Goal: Use online tool/utility: Utilize a website feature to perform a specific function

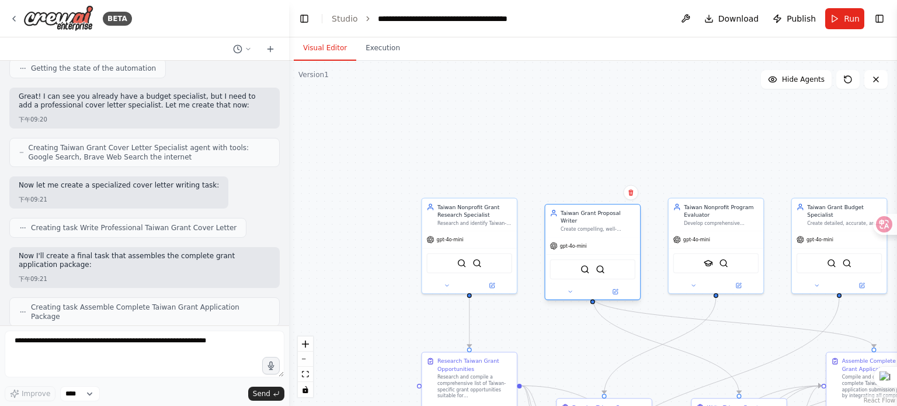
drag, startPoint x: 580, startPoint y: 275, endPoint x: 555, endPoint y: 227, distance: 54.1
click at [555, 227] on div "Taiwan Grant Proposal Writer Create compelling, well-structured grant proposals…" at bounding box center [592, 252] width 96 height 96
click at [510, 163] on div ".deletable-edge-delete-btn { width: 20px; height: 20px; border: 0px solid #ffff…" at bounding box center [593, 233] width 608 height 345
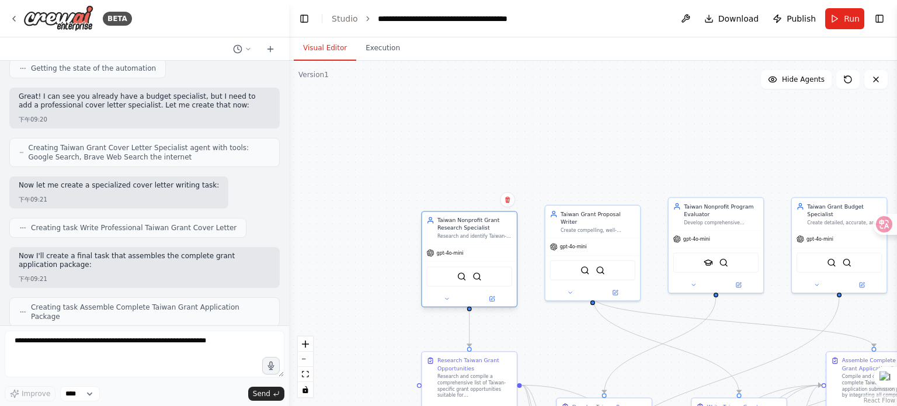
drag, startPoint x: 487, startPoint y: 219, endPoint x: 488, endPoint y: 241, distance: 22.2
click at [488, 239] on div "Research and identify Taiwan-specific grant opportunities for {organization_typ…" at bounding box center [475, 236] width 75 height 6
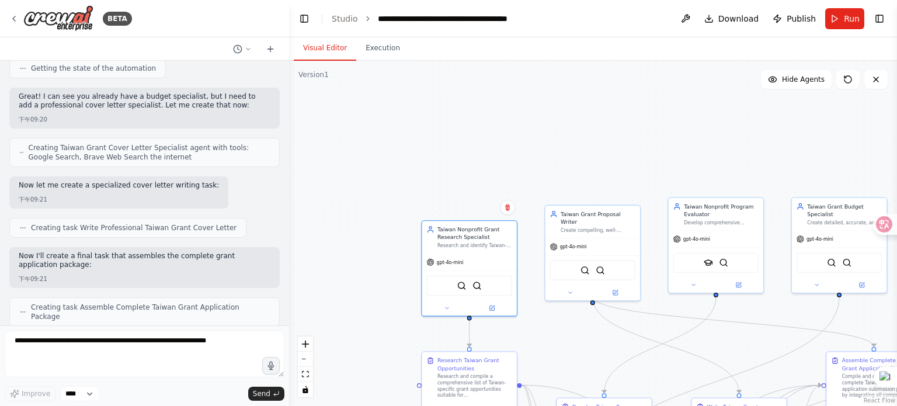
click at [539, 232] on div ".deletable-edge-delete-btn { width: 20px; height: 20px; border: 0px solid #ffff…" at bounding box center [593, 233] width 608 height 345
click at [513, 182] on div ".deletable-edge-delete-btn { width: 20px; height: 20px; border: 0px solid #ffff…" at bounding box center [593, 233] width 608 height 345
drag, startPoint x: 513, startPoint y: 182, endPoint x: 436, endPoint y: 151, distance: 82.5
click at [436, 151] on div ".deletable-edge-delete-btn { width: 20px; height: 20px; border: 0px solid #ffff…" at bounding box center [593, 233] width 608 height 345
click at [568, 353] on div ".deletable-edge-delete-btn { width: 20px; height: 20px; border: 0px solid #ffff…" at bounding box center [593, 233] width 608 height 345
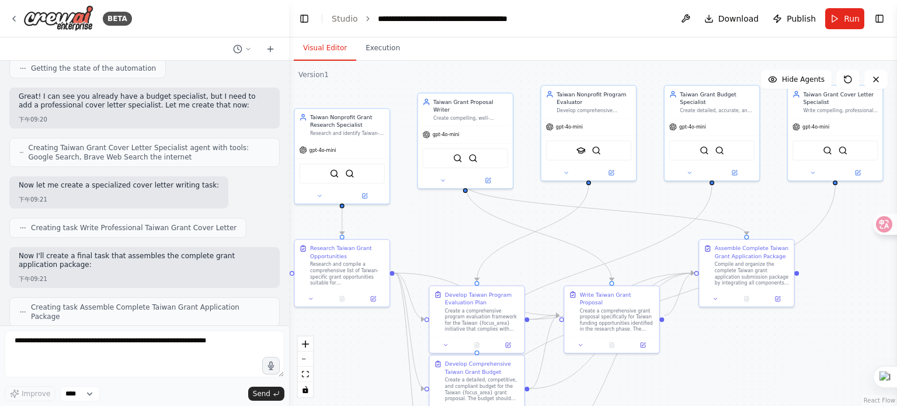
drag, startPoint x: 568, startPoint y: 353, endPoint x: 439, endPoint y: 241, distance: 171.4
click at [439, 241] on div ".deletable-edge-delete-btn { width: 20px; height: 20px; border: 0px solid #ffff…" at bounding box center [593, 233] width 608 height 345
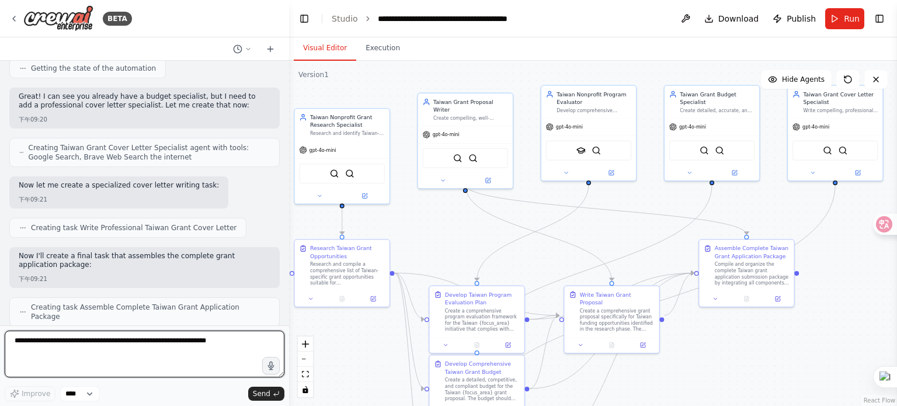
click at [16, 342] on textarea at bounding box center [145, 354] width 280 height 47
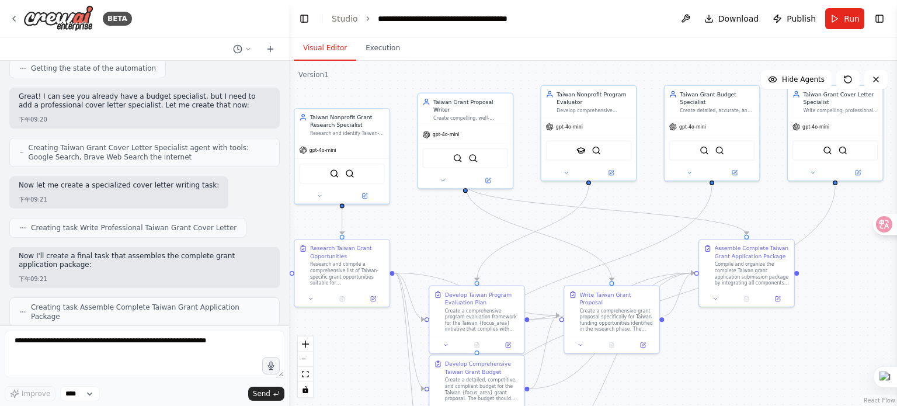
drag, startPoint x: 16, startPoint y: 342, endPoint x: 844, endPoint y: 16, distance: 889.4
click at [844, 16] on button "Run" at bounding box center [844, 18] width 39 height 21
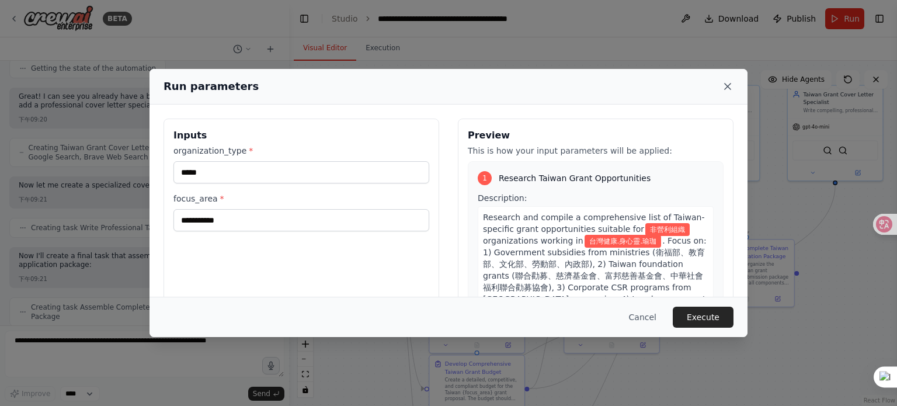
click at [726, 87] on icon at bounding box center [728, 87] width 12 height 12
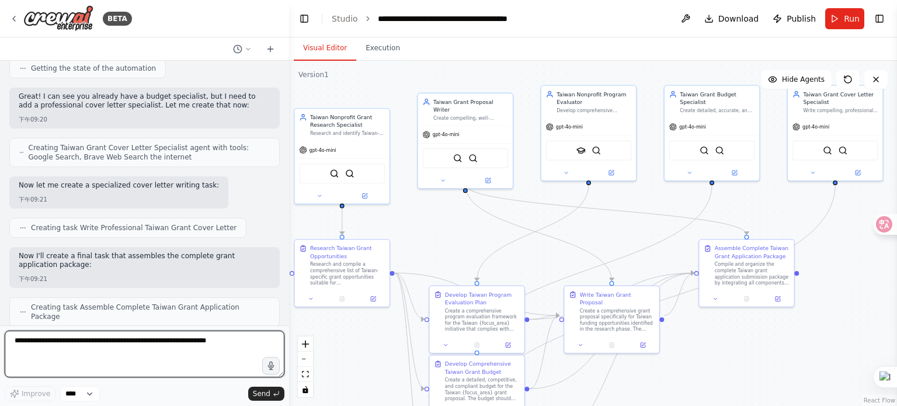
click at [50, 347] on textarea at bounding box center [145, 354] width 280 height 47
paste textarea "**********"
drag, startPoint x: 14, startPoint y: 341, endPoint x: 308, endPoint y: 341, distance: 294.4
click at [308, 341] on div "BETA Hello! I'm the CrewAI assistant. What kind of automation do you want to bu…" at bounding box center [448, 203] width 897 height 406
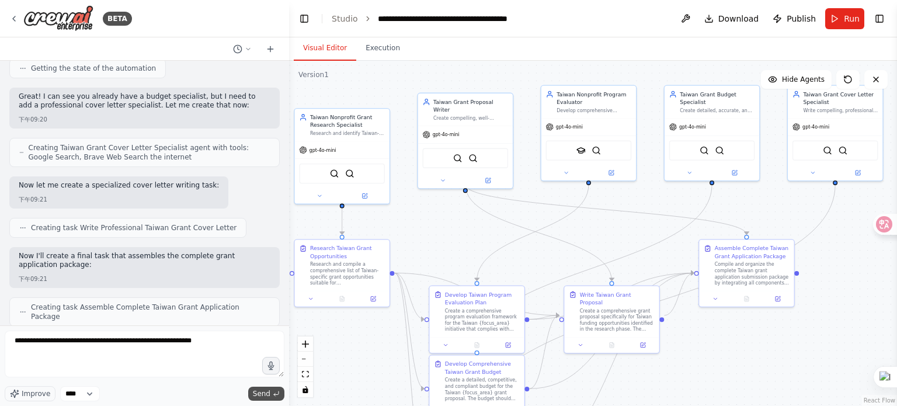
click at [264, 392] on span "Send" at bounding box center [262, 393] width 18 height 9
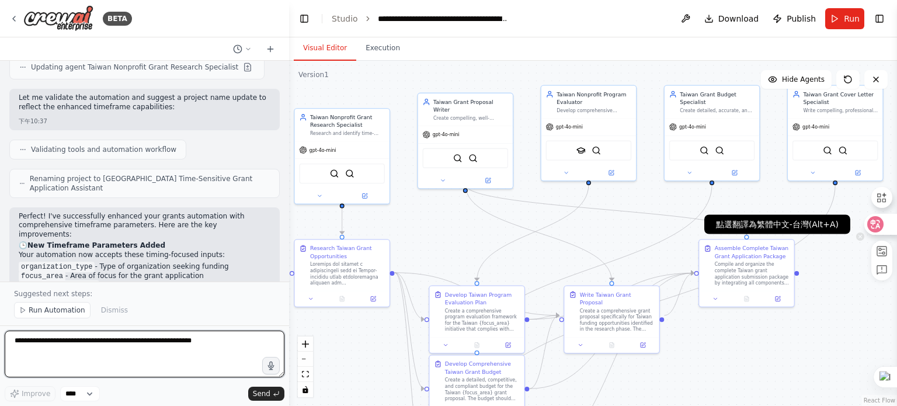
scroll to position [3637, 0]
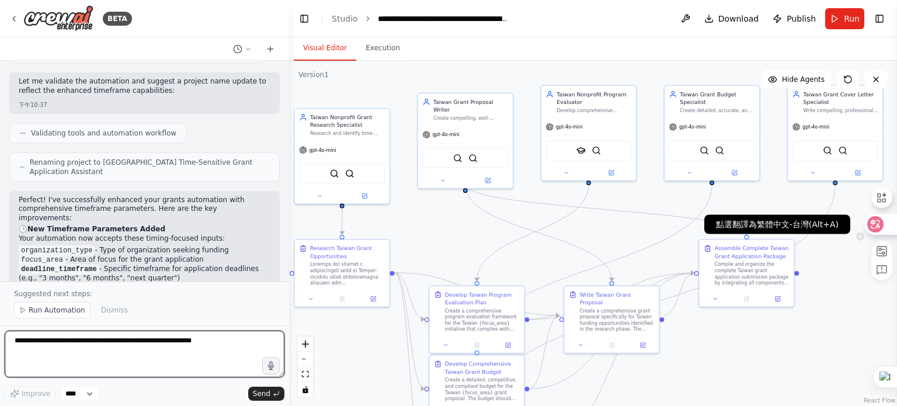
click at [875, 224] on icon at bounding box center [876, 224] width 12 height 12
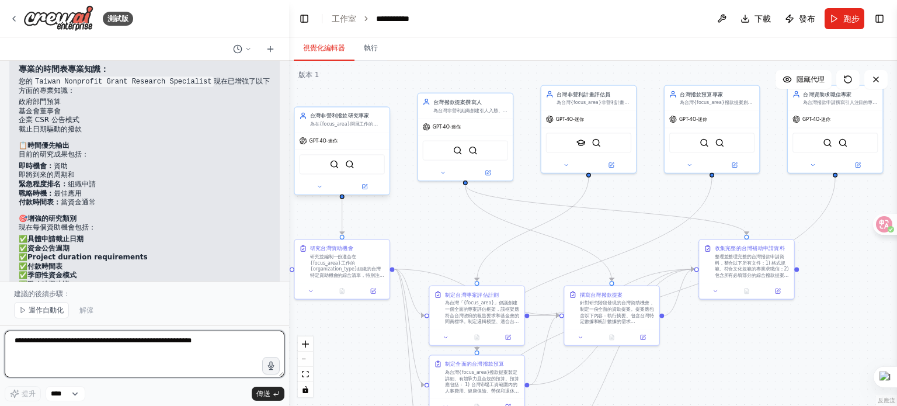
scroll to position [3965, 0]
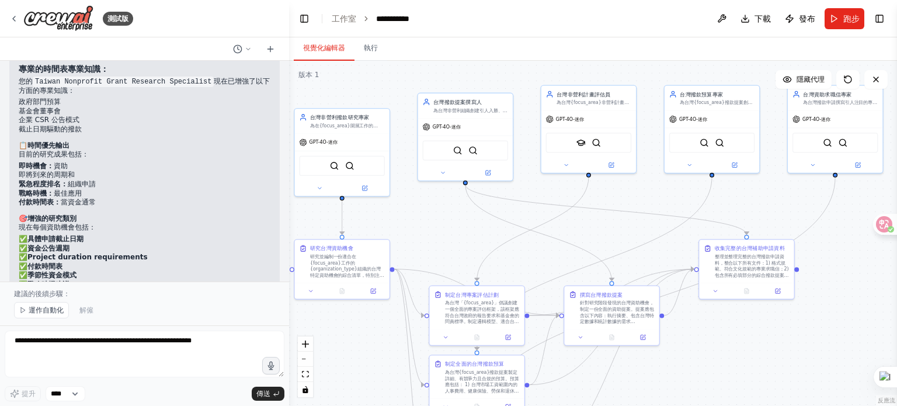
drag, startPoint x: 105, startPoint y: 217, endPoint x: 149, endPoint y: 218, distance: 44.4
click at [149, 317] on font "deadline_timeframe ：“接下來的 90 天”" at bounding box center [90, 321] width 143 height 8
copy font "接下來的 90 天"
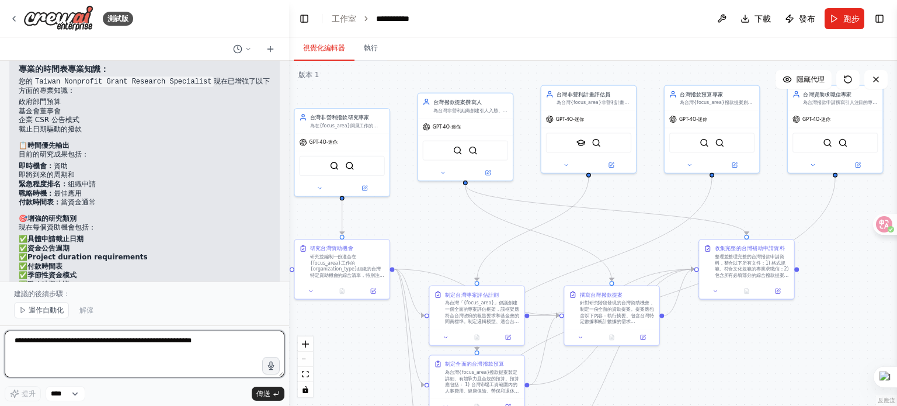
click at [30, 343] on textarea "**********" at bounding box center [145, 354] width 280 height 47
drag, startPoint x: 12, startPoint y: 341, endPoint x: 258, endPoint y: 341, distance: 245.9
click at [258, 341] on textarea "**********" at bounding box center [145, 354] width 280 height 47
click at [19, 345] on textarea "**********" at bounding box center [145, 354] width 280 height 47
paste textarea
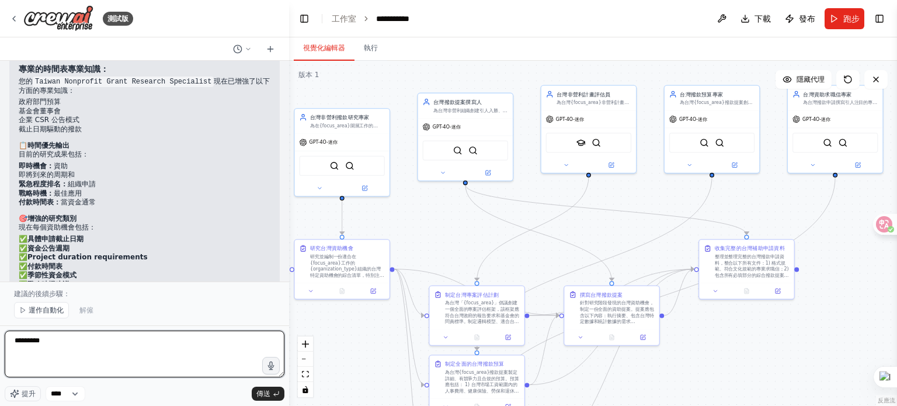
drag, startPoint x: 45, startPoint y: 341, endPoint x: 53, endPoint y: 341, distance: 7.6
click at [53, 341] on textarea "*********" at bounding box center [145, 354] width 280 height 47
type textarea "**********"
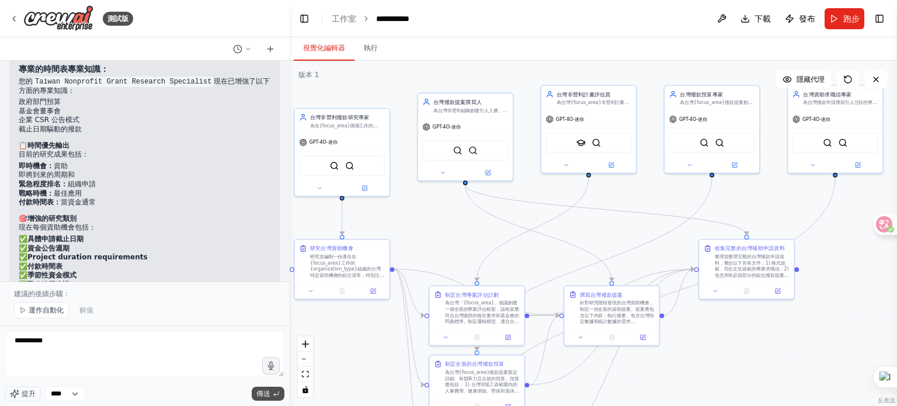
click at [267, 390] on font "傳送" at bounding box center [263, 394] width 14 height 8
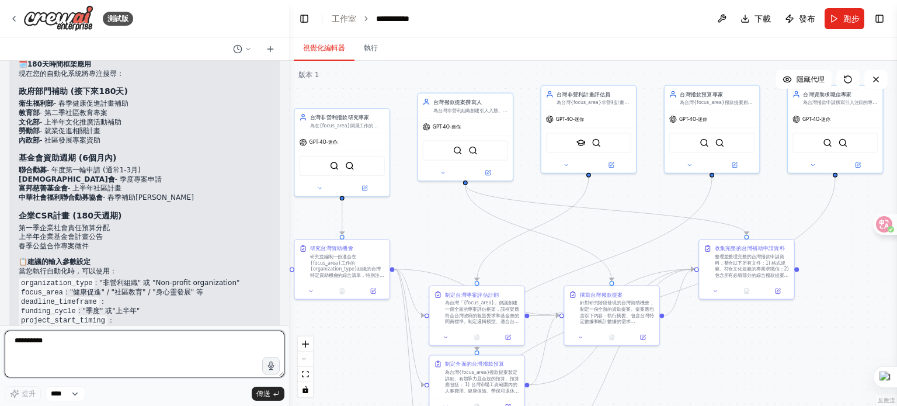
scroll to position [4147, 0]
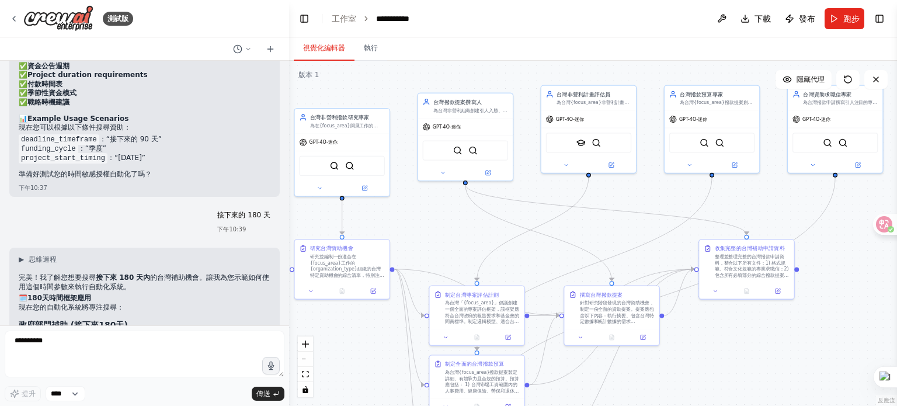
click at [741, 366] on div ".deletable-edge-delete-btn { width: 20px; height: 20px; border: 0px solid #ffff…" at bounding box center [593, 233] width 608 height 345
click at [372, 53] on font "執行" at bounding box center [371, 47] width 14 height 9
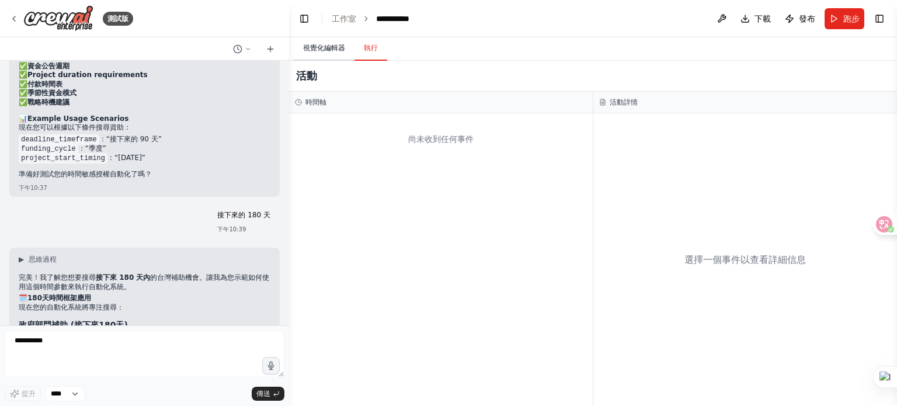
click at [326, 46] on font "視覺化編輯器" at bounding box center [324, 48] width 42 height 8
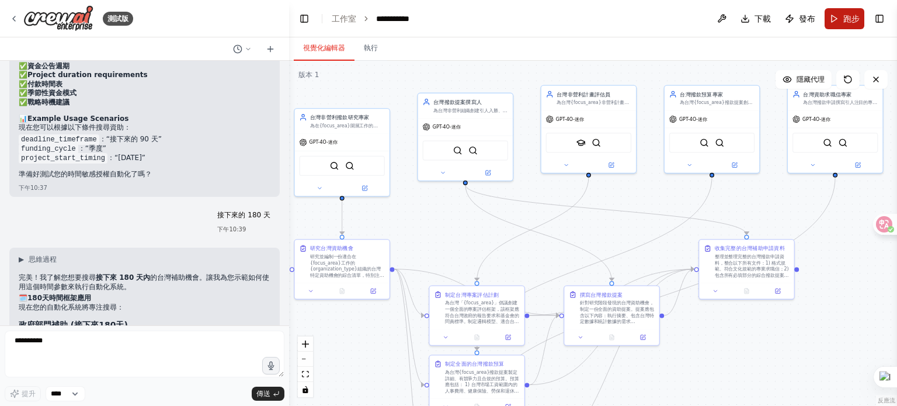
click at [849, 18] on font "跑步" at bounding box center [851, 18] width 16 height 9
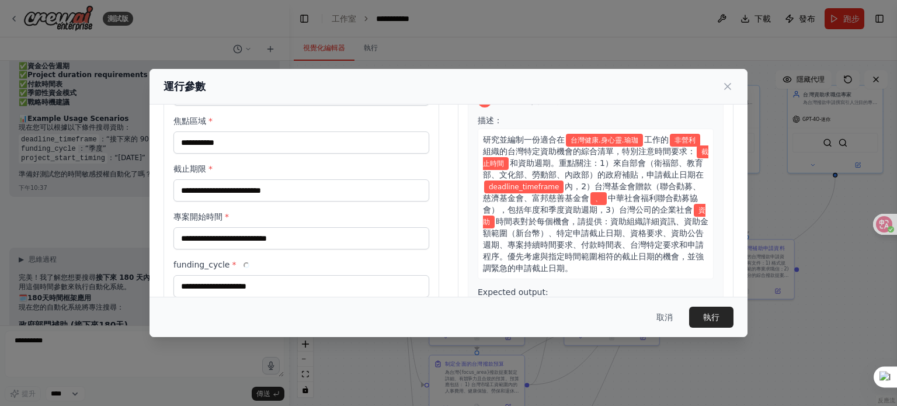
scroll to position [112, 0]
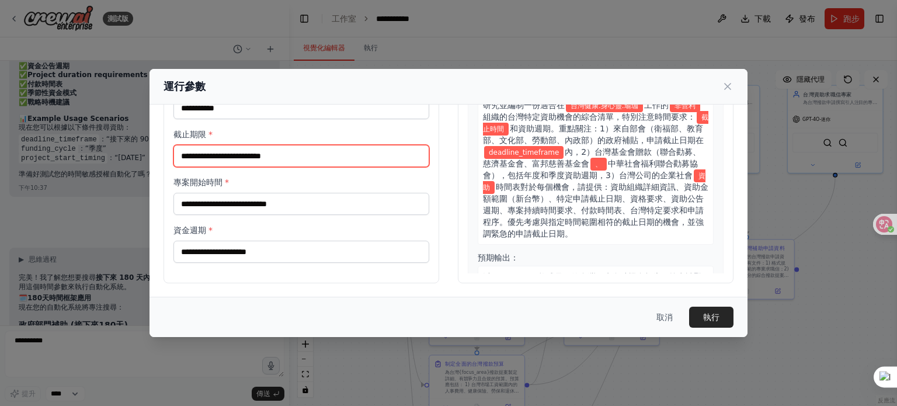
click at [213, 157] on input "截止期限 *" at bounding box center [301, 156] width 256 height 22
type input "*"
type input "*****"
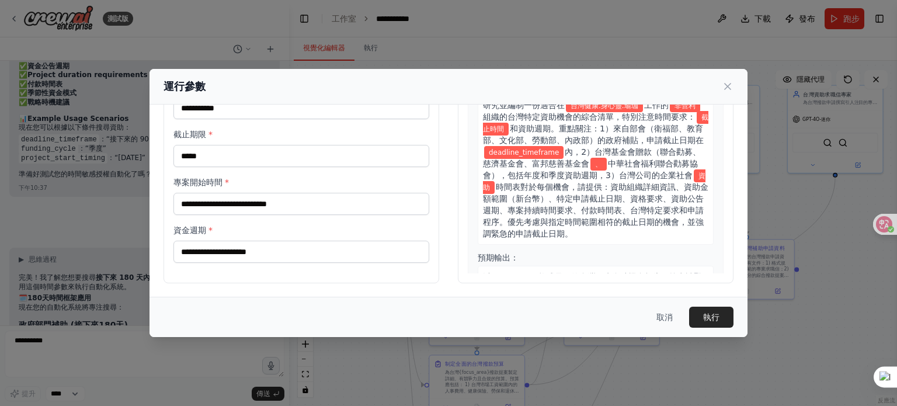
click at [231, 189] on div "專案開始時間 *" at bounding box center [301, 195] width 256 height 39
click at [205, 203] on input "專案開始時間 *" at bounding box center [301, 204] width 256 height 22
type input "*"
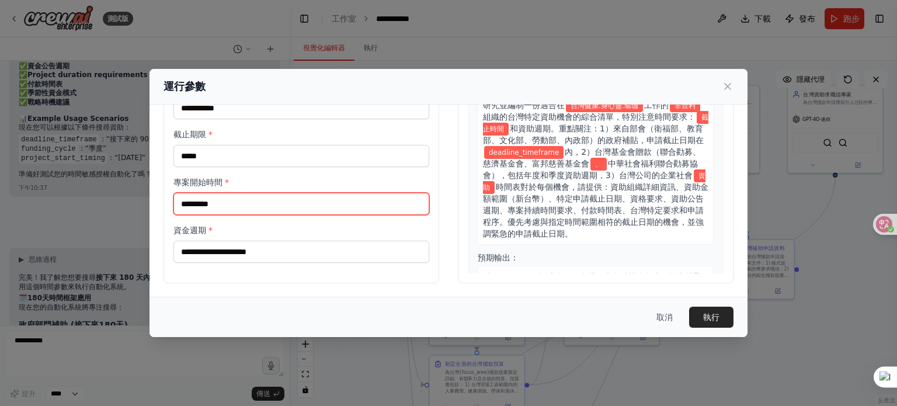
type input "*********"
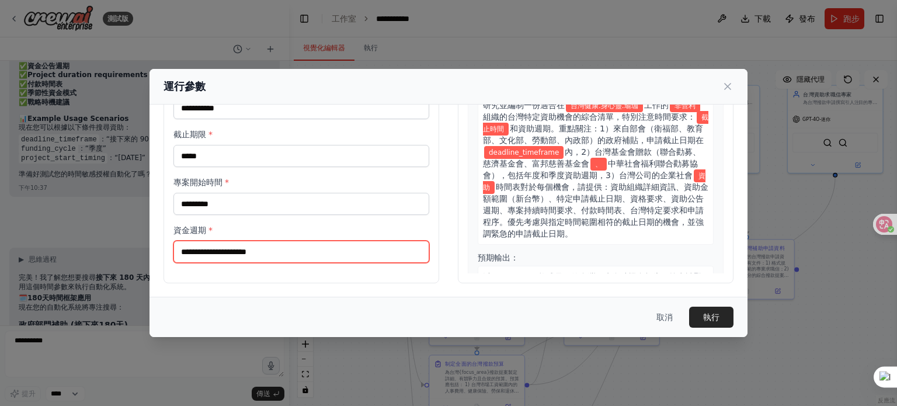
click at [244, 254] on input "資金週期 *" at bounding box center [301, 252] width 256 height 22
click at [300, 249] on input "*" at bounding box center [301, 252] width 256 height 22
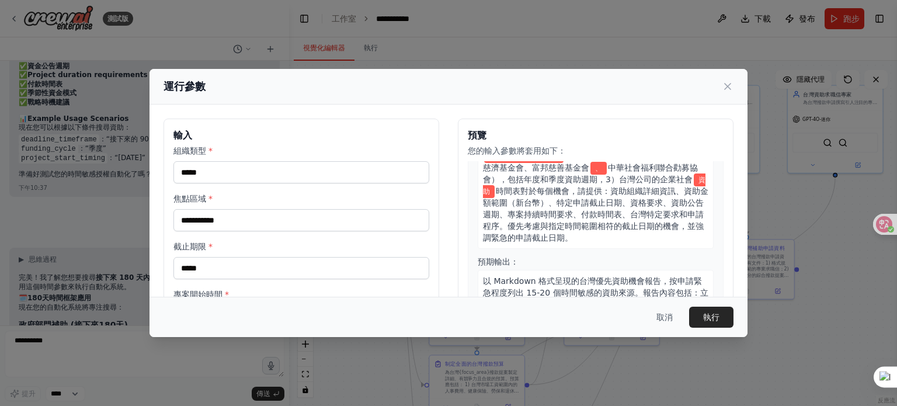
scroll to position [234, 0]
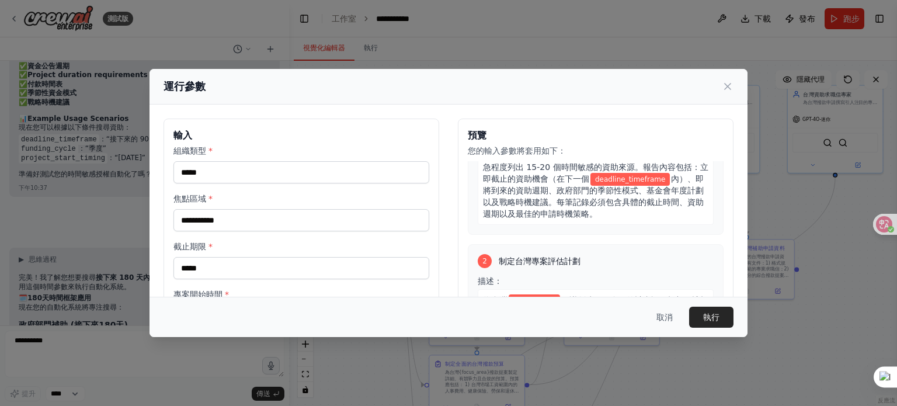
type input "***"
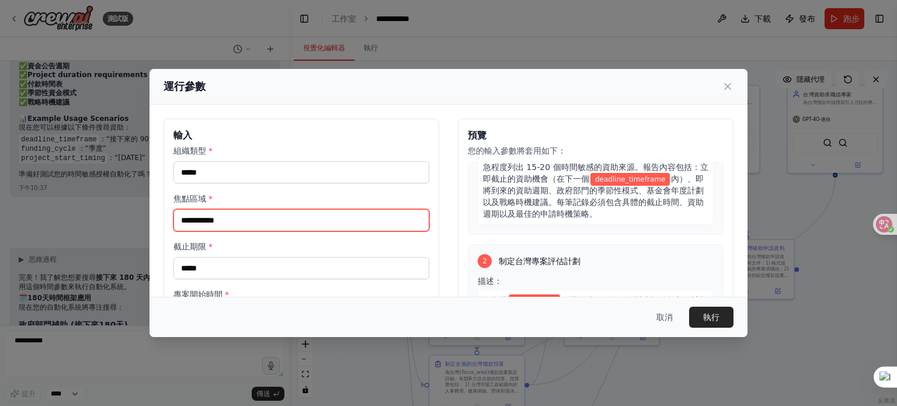
click at [269, 217] on input "**********" at bounding box center [301, 220] width 256 height 22
type input "**********"
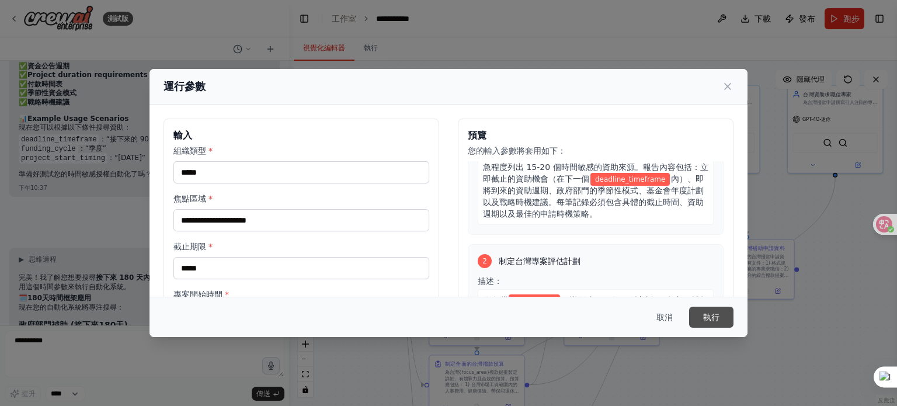
click at [713, 317] on font "執行" at bounding box center [711, 317] width 16 height 9
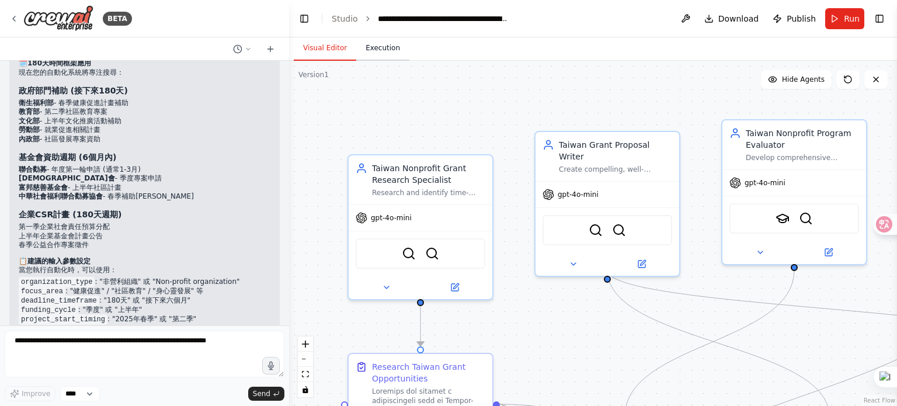
scroll to position [4448, 0]
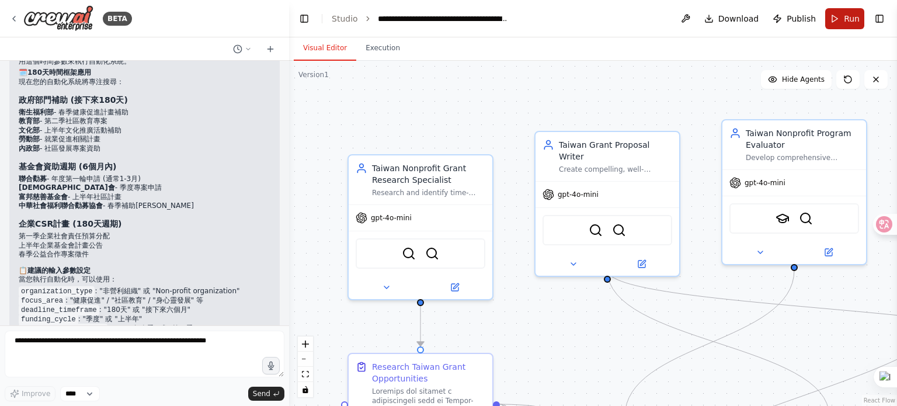
click at [847, 18] on span "Run" at bounding box center [852, 19] width 16 height 12
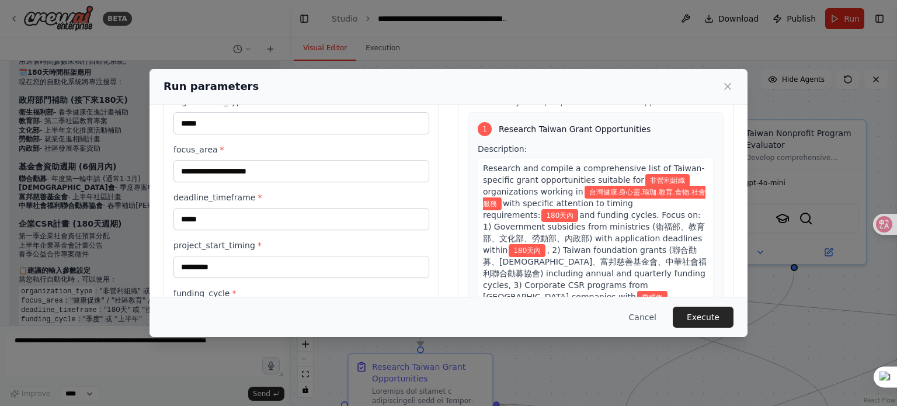
scroll to position [112, 0]
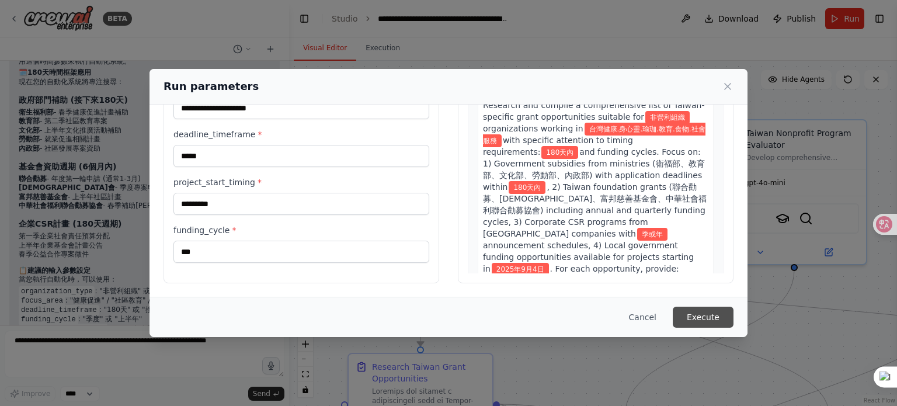
click at [709, 314] on button "Execute" at bounding box center [703, 317] width 61 height 21
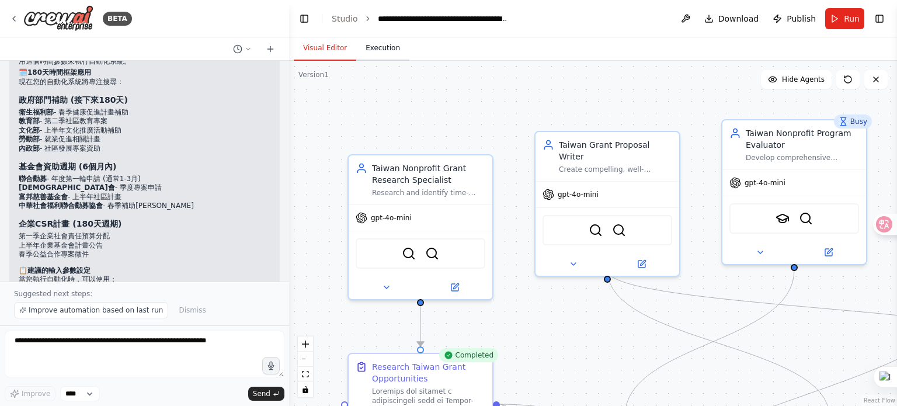
click at [384, 44] on button "Execution" at bounding box center [382, 48] width 53 height 25
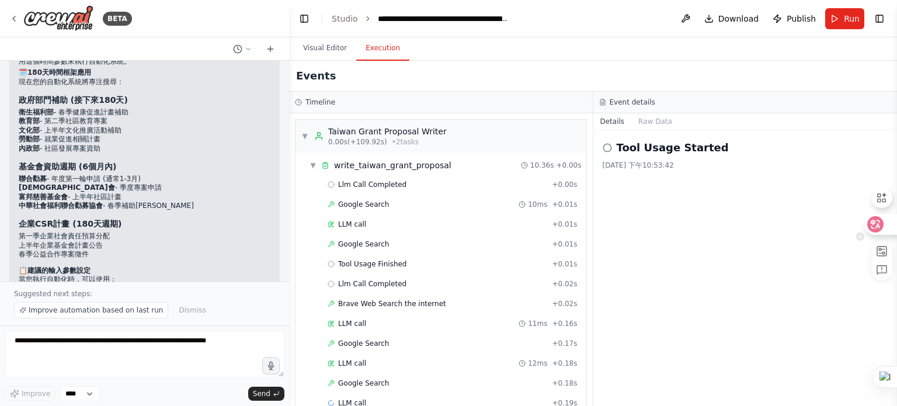
click at [876, 223] on icon at bounding box center [876, 224] width 12 height 12
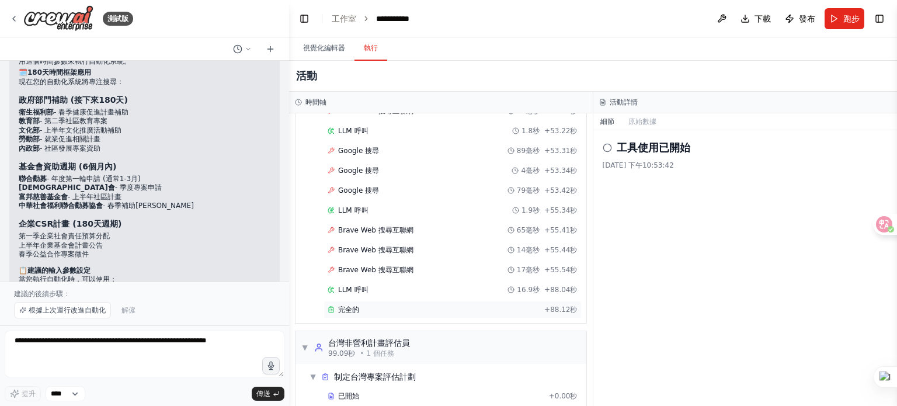
scroll to position [3453, 0]
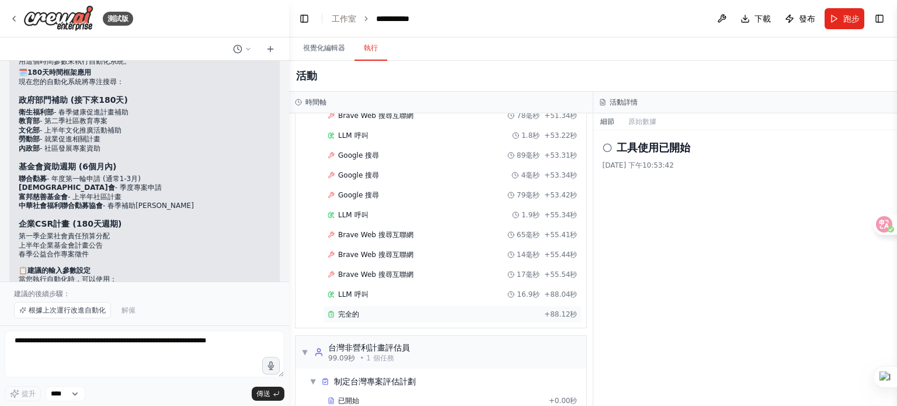
click at [349, 310] on font "完全的" at bounding box center [348, 314] width 21 height 8
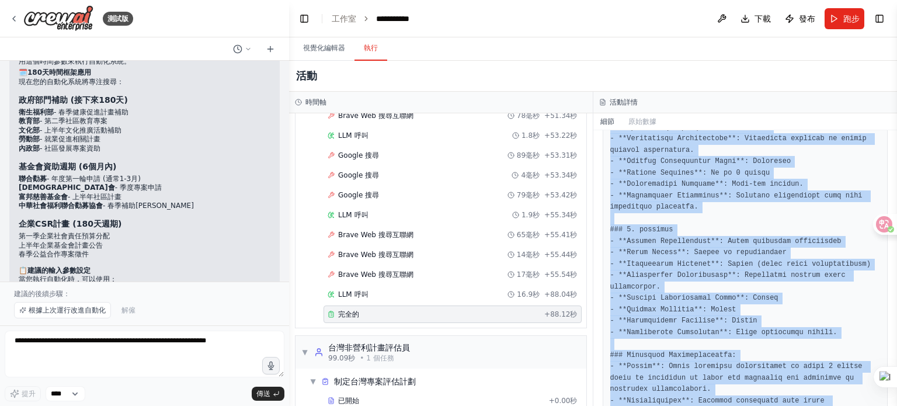
scroll to position [1346, 0]
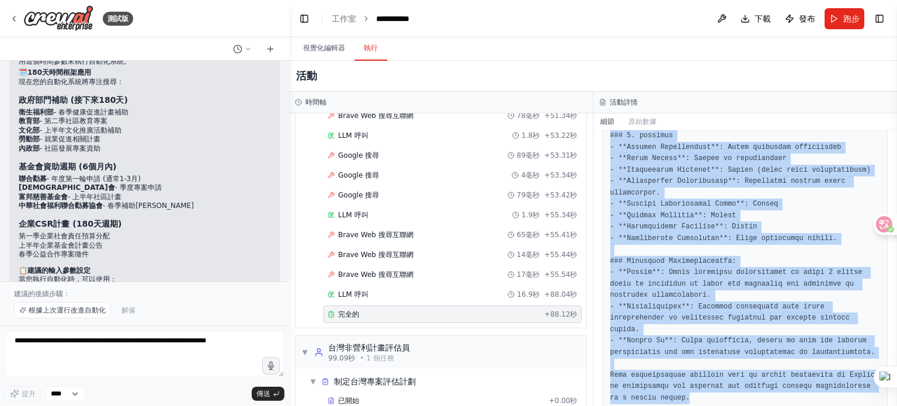
drag, startPoint x: 610, startPoint y: 207, endPoint x: 726, endPoint y: 433, distance: 254.2
click at [726, 405] on html "測試版 Hello! I'm the CrewAI assistant. What kind of automation do you want to bui…" at bounding box center [448, 203] width 897 height 406
copy div "Loremips dol sitamet c adipiscingeli sedd ei Tempor-incididu utlab etdoloremagn…"
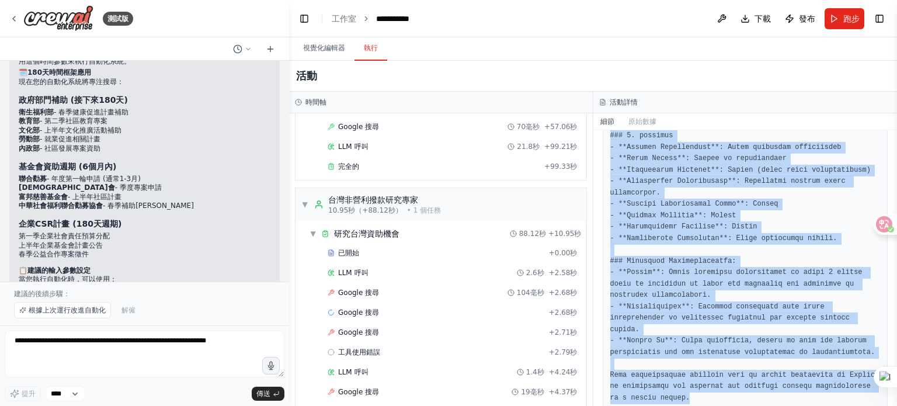
scroll to position [1409, 0]
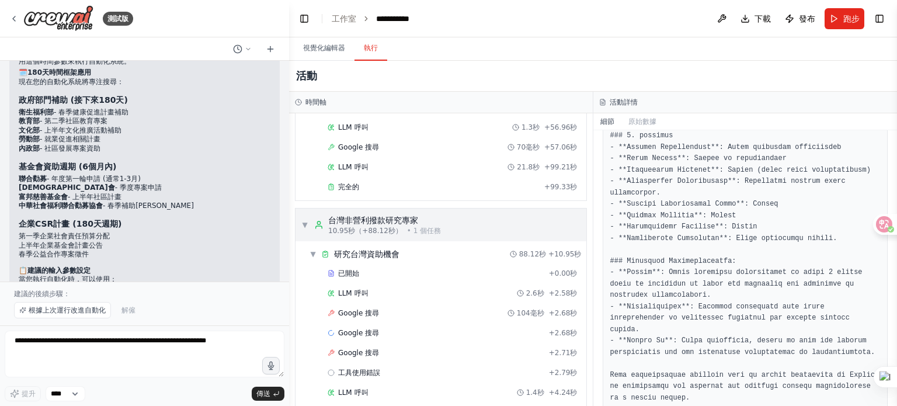
click at [376, 216] on font "台灣非營利撥款研究專家" at bounding box center [373, 220] width 90 height 9
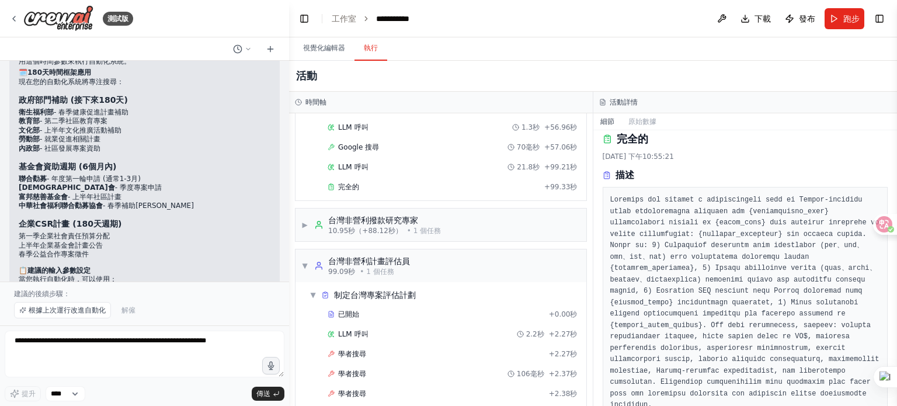
scroll to position [3, 0]
